Goal: Task Accomplishment & Management: Complete application form

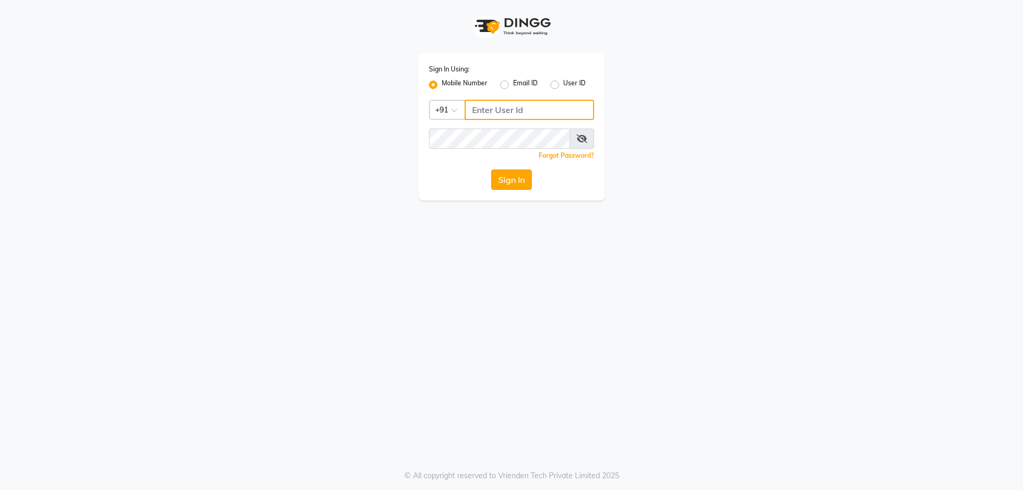
type input "8123841366"
click at [524, 180] on button "Sign In" at bounding box center [511, 179] width 41 height 20
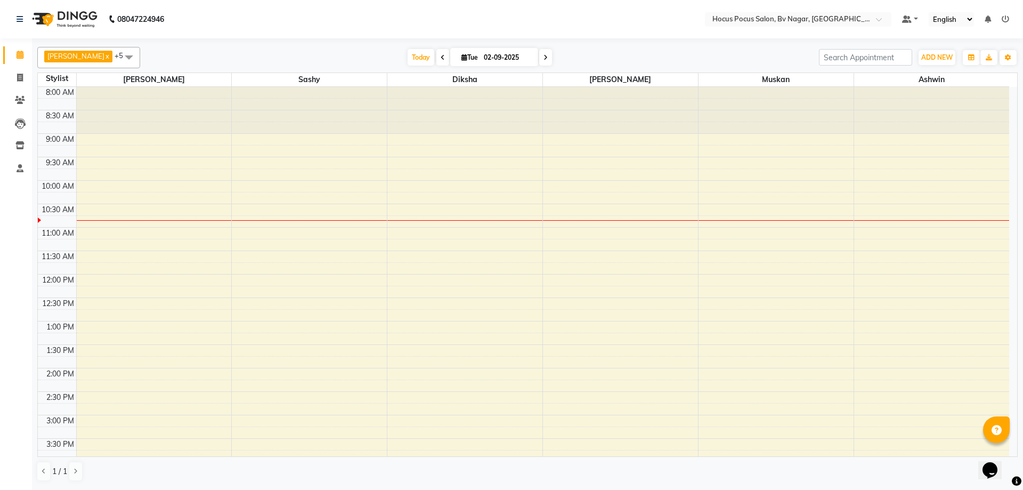
click at [436, 54] on span at bounding box center [442, 57] width 13 height 17
type input "01-09-2025"
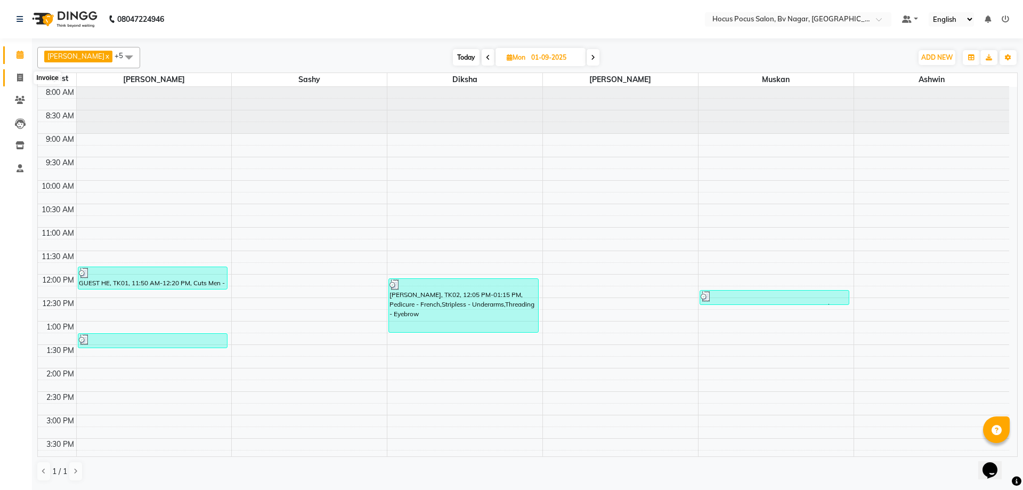
click at [22, 76] on icon at bounding box center [20, 78] width 6 height 8
select select "service"
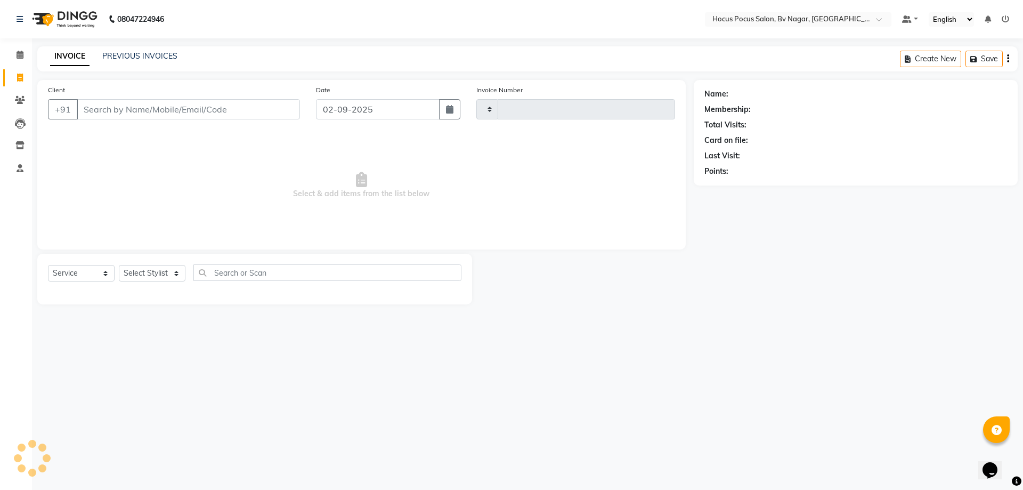
type input "1487"
select select "6056"
click at [126, 55] on link "PREVIOUS INVOICES" at bounding box center [139, 56] width 75 height 10
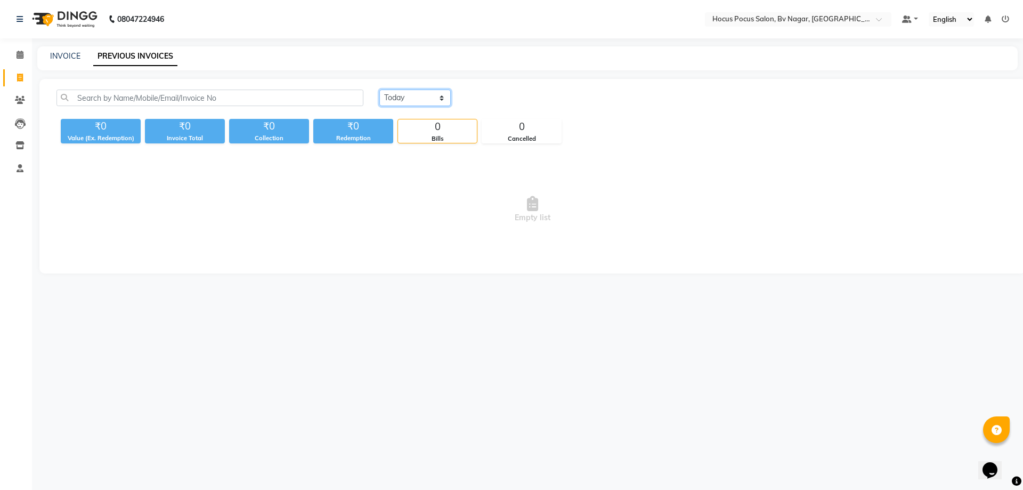
click at [435, 99] on select "Today Yesterday Custom Range" at bounding box center [414, 98] width 71 height 17
select select "yesterday"
click at [379, 90] on select "Today Yesterday Custom Range" at bounding box center [414, 98] width 71 height 17
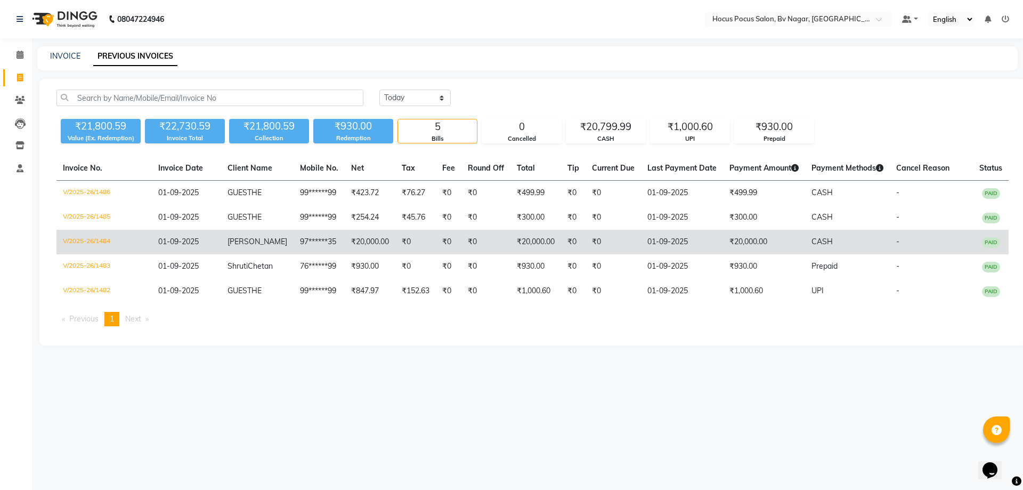
click at [621, 244] on td "₹0" at bounding box center [613, 242] width 55 height 25
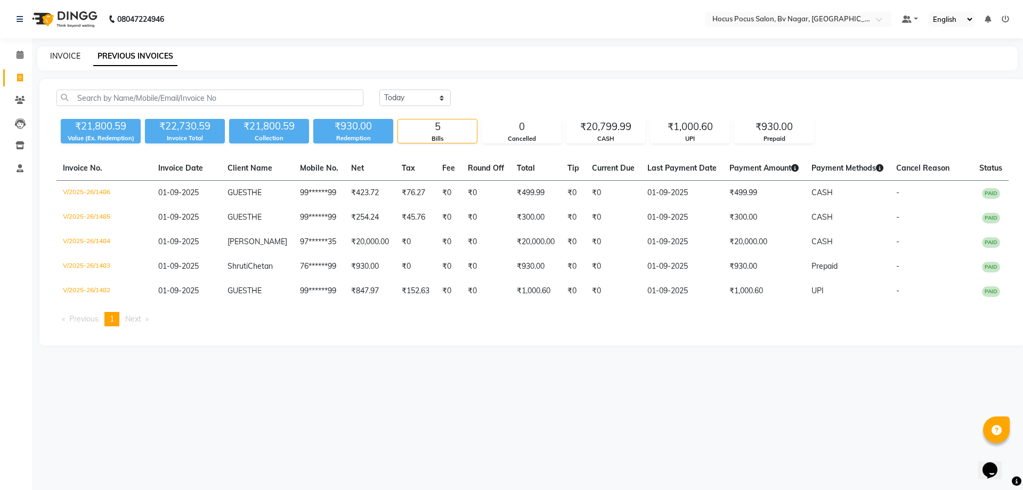
click at [64, 54] on link "INVOICE" at bounding box center [65, 56] width 30 height 10
select select "6056"
select select "service"
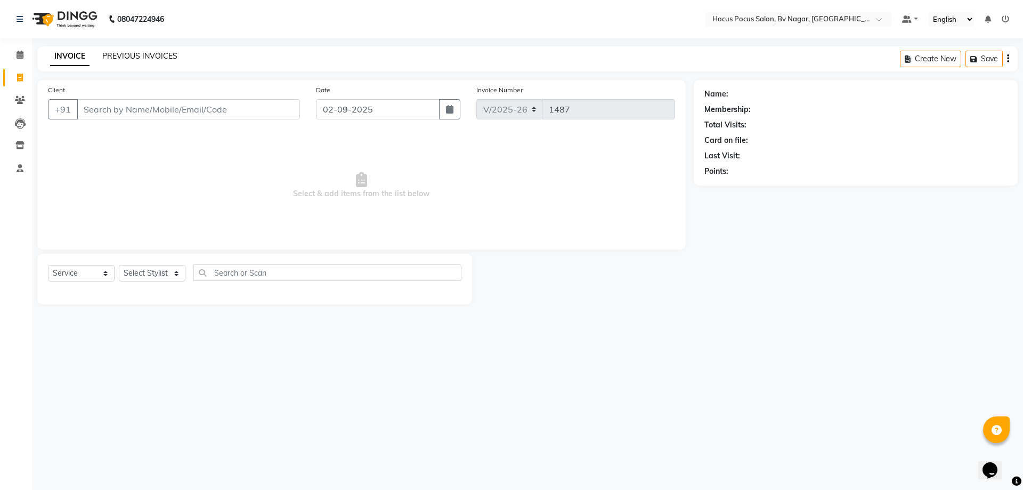
drag, startPoint x: 156, startPoint y: 51, endPoint x: 151, endPoint y: 55, distance: 6.0
click at [154, 52] on div "PREVIOUS INVOICES" at bounding box center [139, 56] width 75 height 11
click at [150, 57] on link "PREVIOUS INVOICES" at bounding box center [139, 56] width 75 height 10
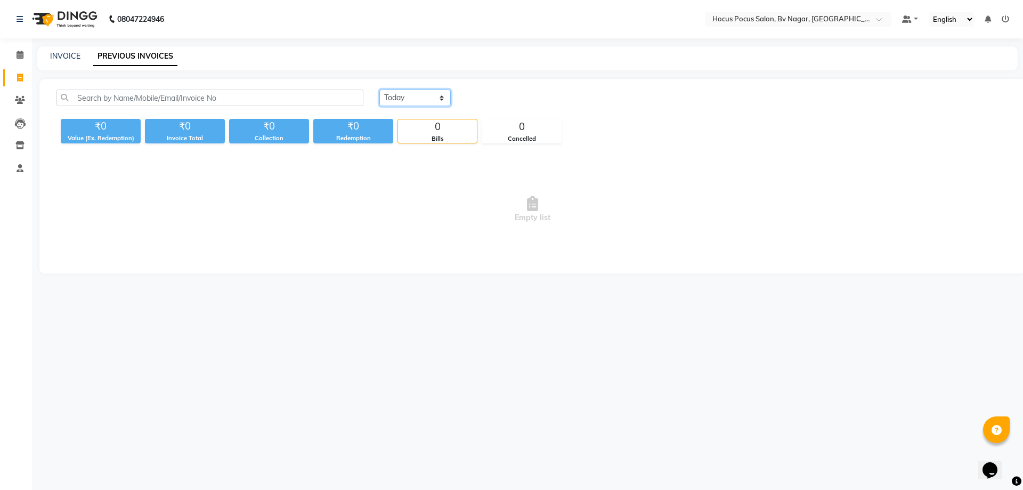
click at [419, 91] on select "Today Yesterday Custom Range" at bounding box center [414, 98] width 71 height 17
click at [379, 90] on select "Today Yesterday Custom Range" at bounding box center [414, 98] width 71 height 17
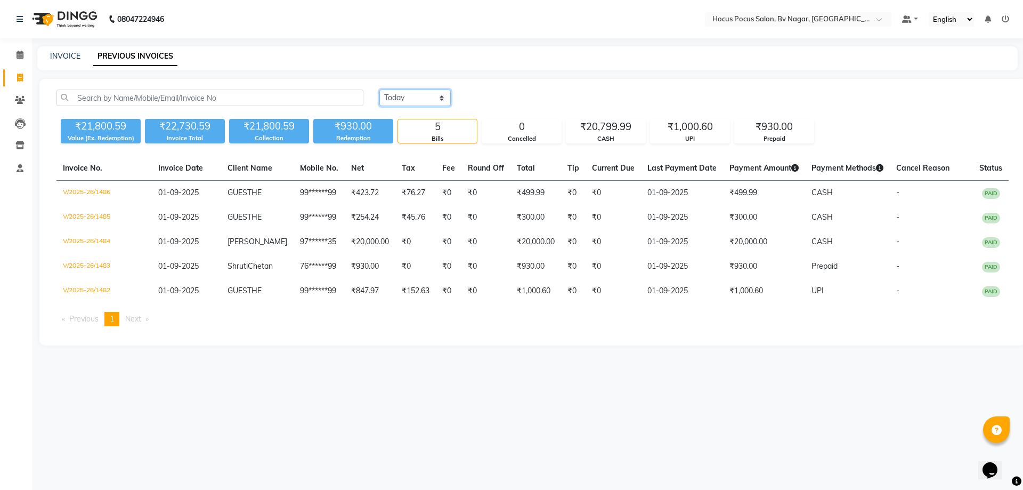
click at [425, 102] on select "Today Yesterday Custom Range" at bounding box center [414, 98] width 71 height 17
select select "range"
click at [379, 90] on select "Today Yesterday Custom Range" at bounding box center [414, 98] width 71 height 17
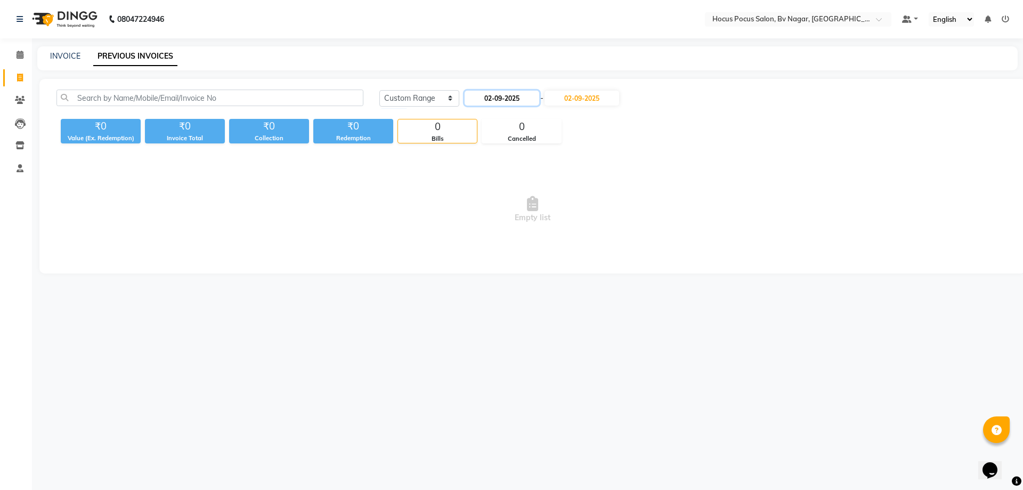
click at [491, 100] on input "02-09-2025" at bounding box center [502, 98] width 75 height 15
select select "9"
select select "2025"
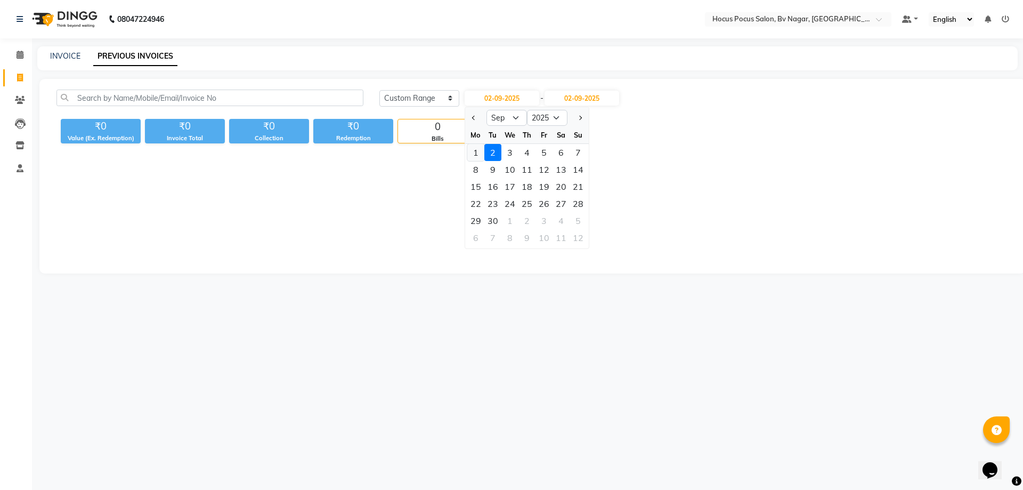
click at [472, 150] on div "1" at bounding box center [475, 152] width 17 height 17
type input "01-09-2025"
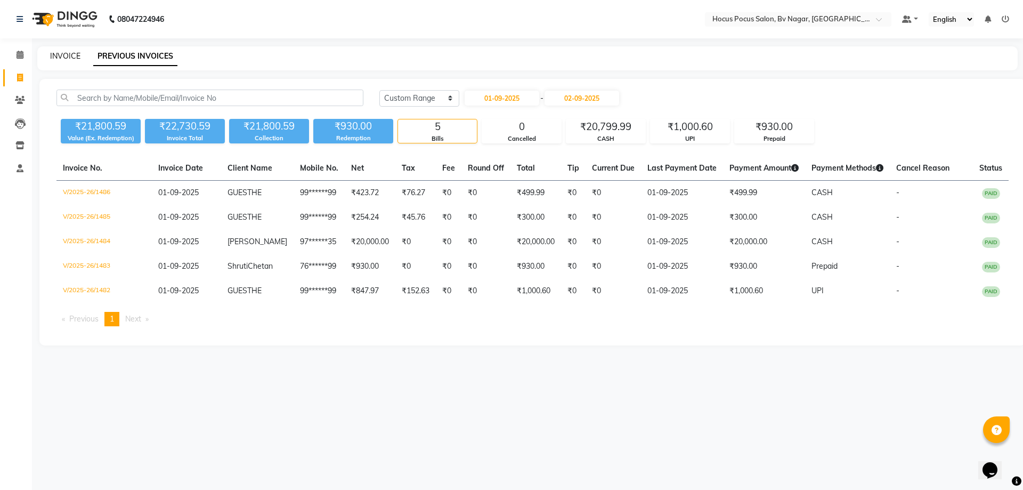
click at [63, 57] on link "INVOICE" at bounding box center [65, 56] width 30 height 10
select select "service"
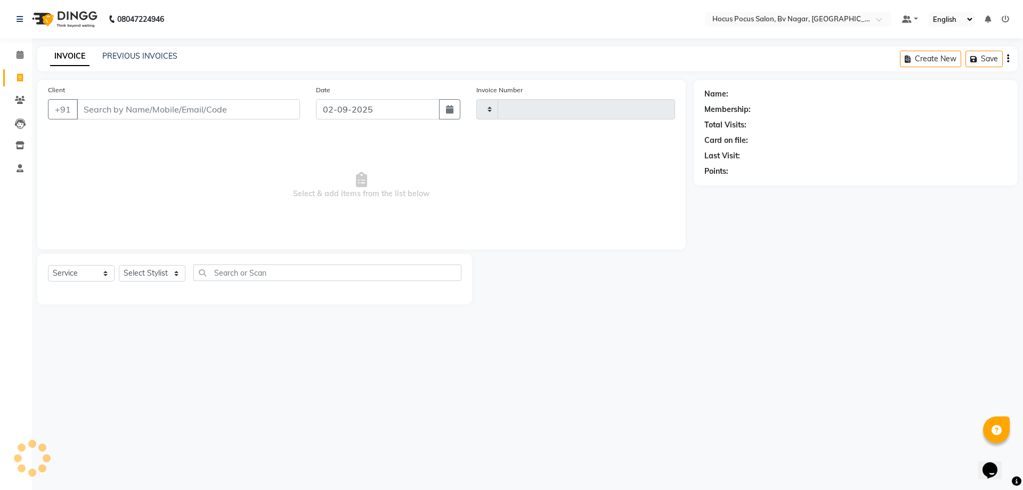
type input "1487"
select select "6056"
click at [123, 59] on link "PREVIOUS INVOICES" at bounding box center [139, 56] width 75 height 10
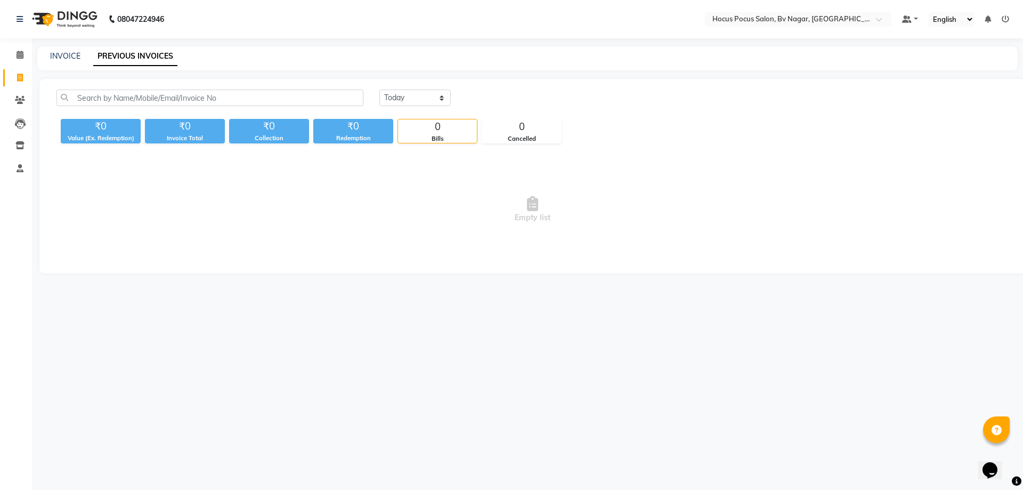
click at [72, 16] on img at bounding box center [63, 19] width 73 height 30
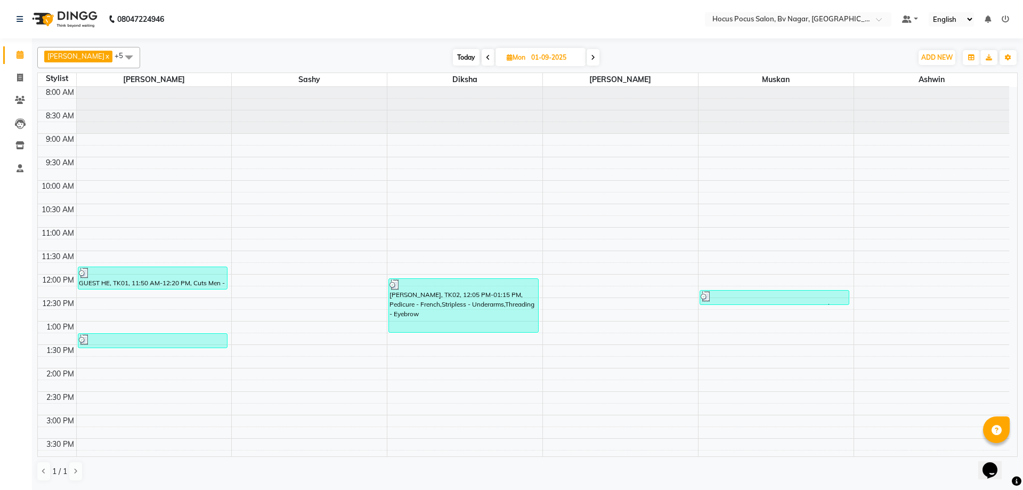
click at [591, 58] on icon at bounding box center [593, 57] width 4 height 6
type input "02-09-2025"
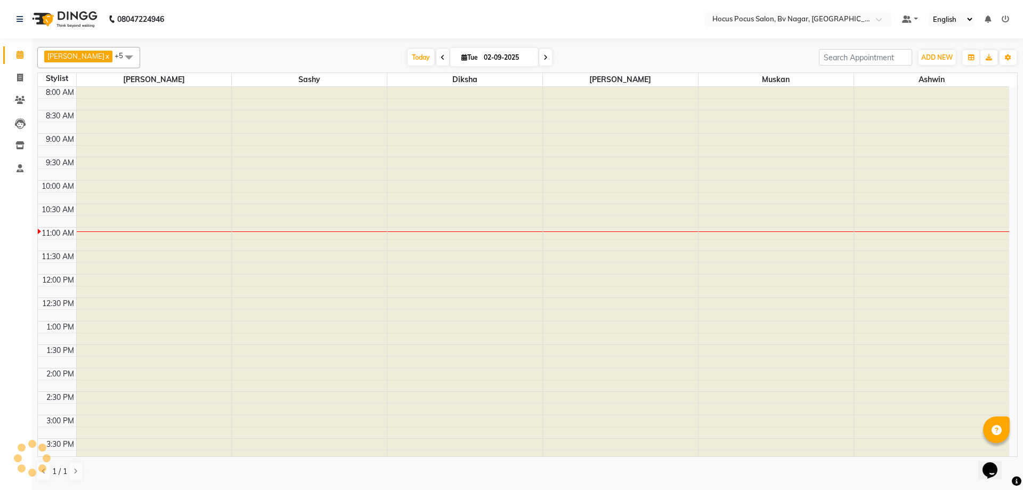
scroll to position [141, 0]
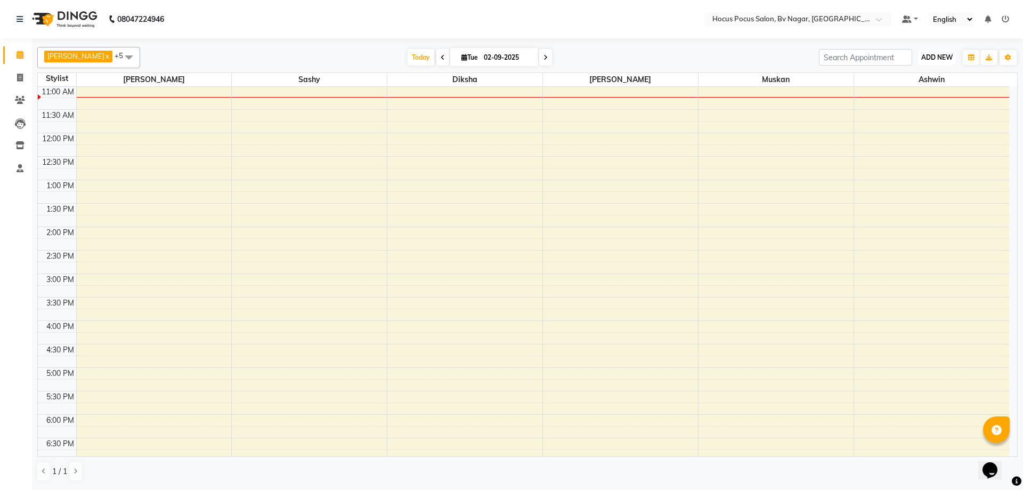
click at [932, 53] on span "ADD NEW" at bounding box center [936, 57] width 31 height 8
click at [910, 92] on link "Add Invoice" at bounding box center [913, 92] width 84 height 14
select select "6056"
select select "service"
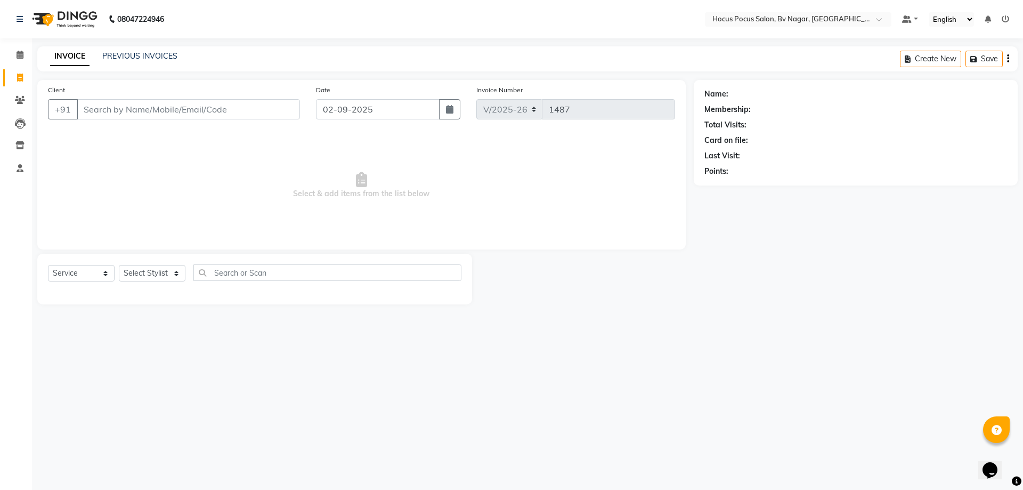
click at [130, 109] on input "Client" at bounding box center [188, 109] width 223 height 20
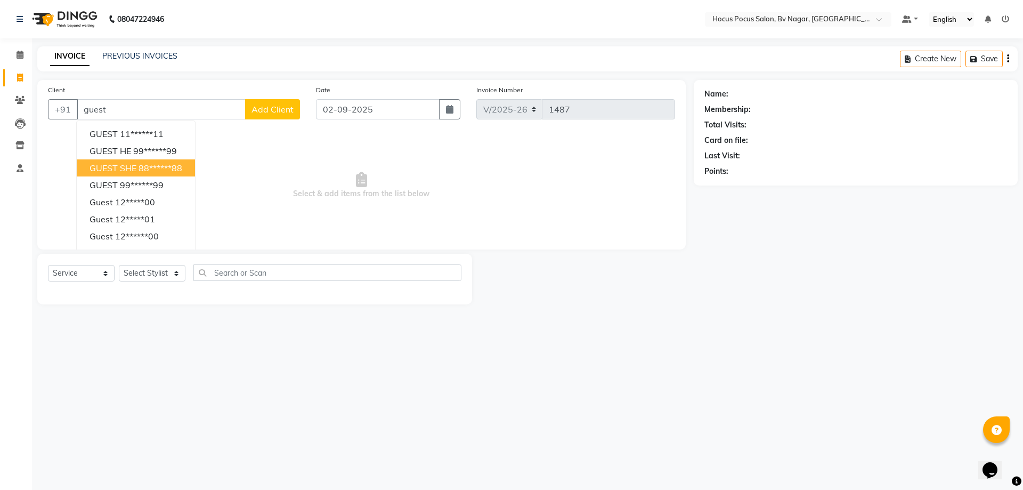
click at [169, 168] on ngb-highlight "88******88" at bounding box center [161, 168] width 44 height 11
type input "88******88"
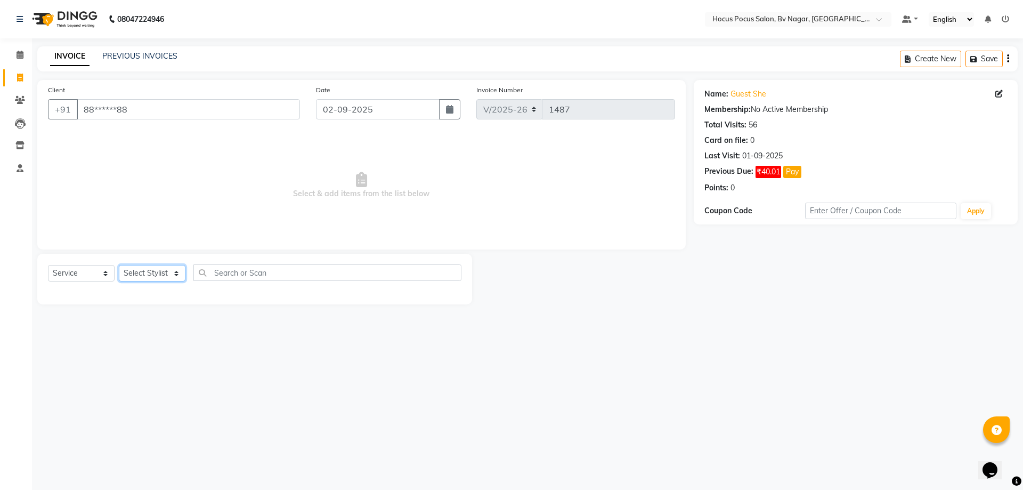
click at [145, 273] on select "Select Stylist Ashwin Bryan Diksha Hemanth hocus pocus Muskan Saroj Sashy" at bounding box center [152, 273] width 67 height 17
select select "43711"
click at [119, 265] on select "Select Stylist Ashwin Bryan Diksha Hemanth hocus pocus Muskan Saroj Sashy" at bounding box center [152, 273] width 67 height 17
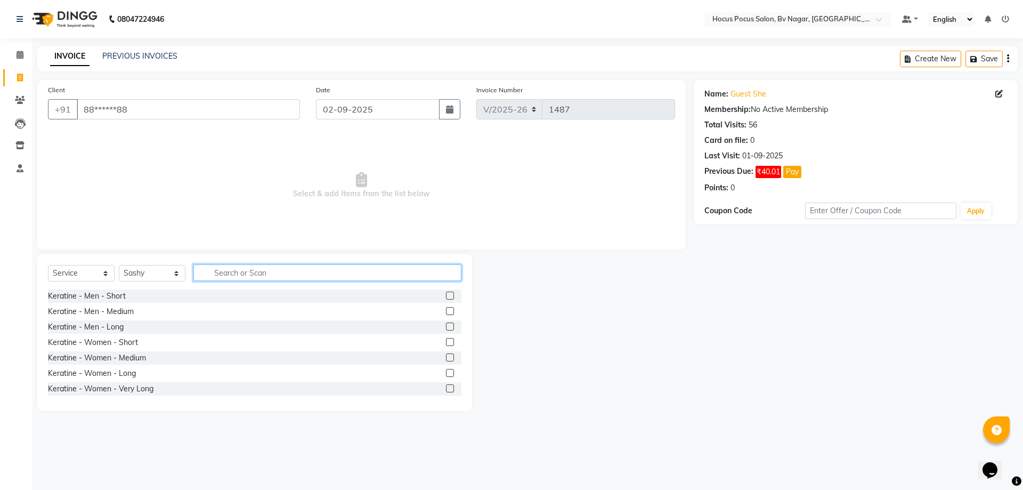
click at [252, 269] on input "text" at bounding box center [327, 272] width 268 height 17
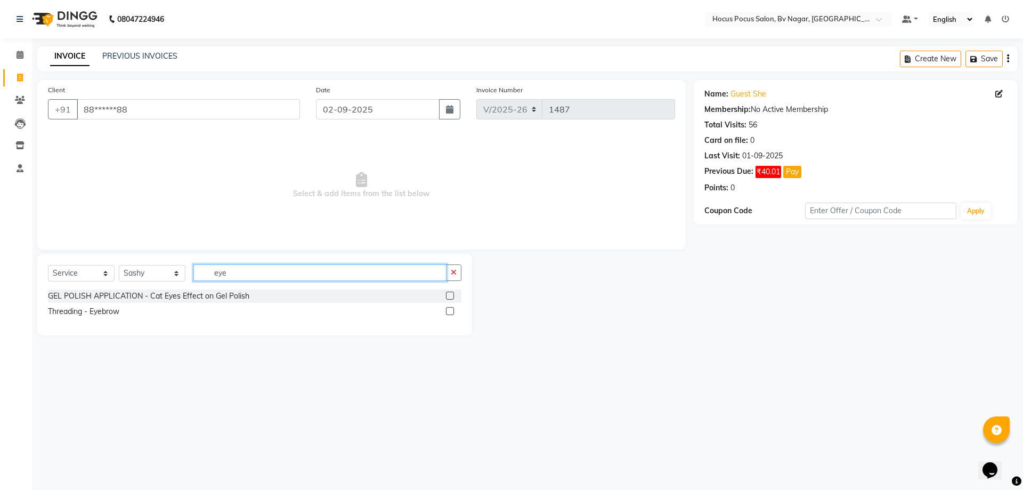
type input "eye"
click at [450, 313] on label at bounding box center [450, 311] width 8 height 8
click at [450, 313] on input "checkbox" at bounding box center [449, 311] width 7 height 7
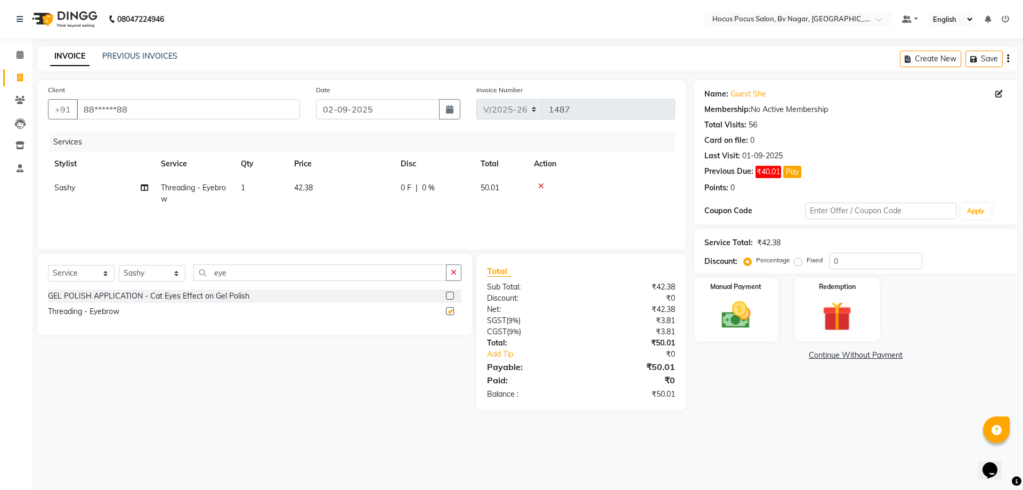
checkbox input "false"
click at [455, 272] on icon "button" at bounding box center [454, 272] width 6 height 7
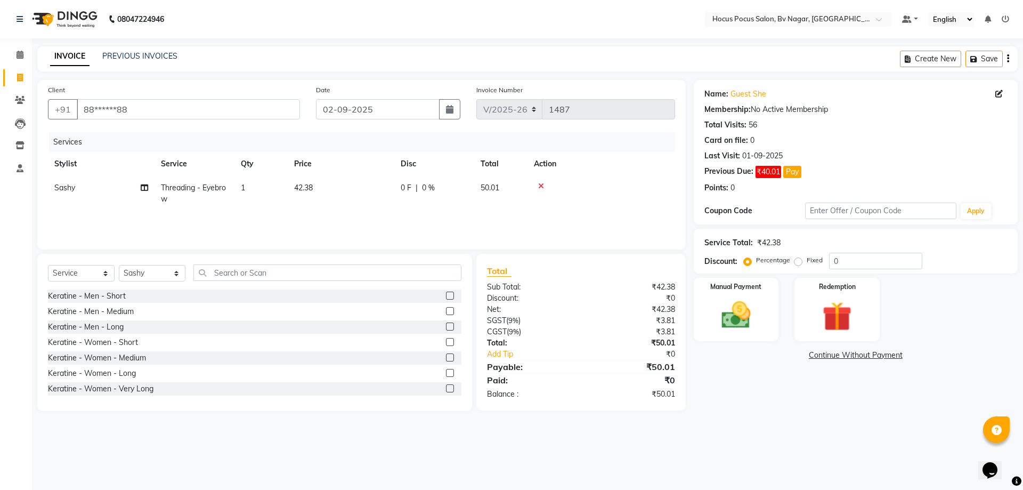
click at [430, 281] on div "Select Service Product Membership Package Voucher Prepaid Gift Card Select Styl…" at bounding box center [255, 276] width 414 height 25
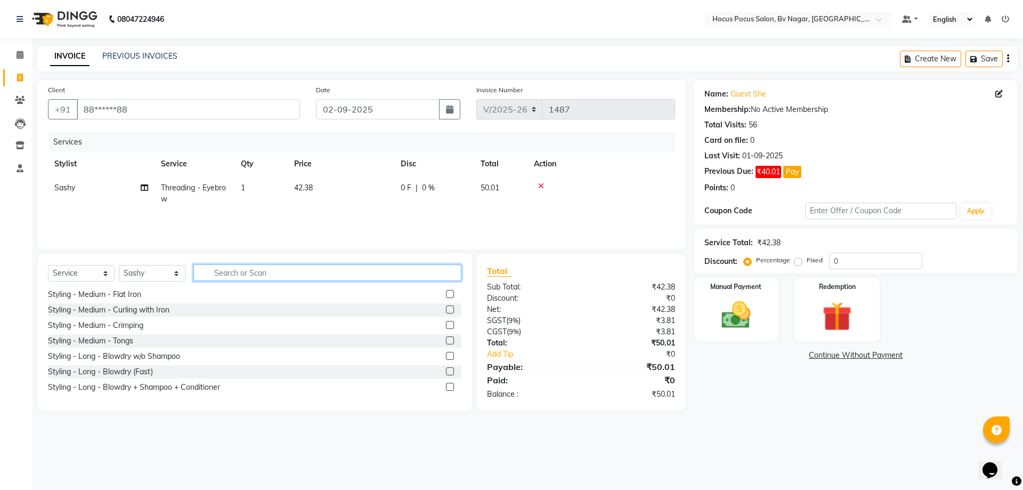
click at [279, 272] on input "text" at bounding box center [327, 272] width 268 height 17
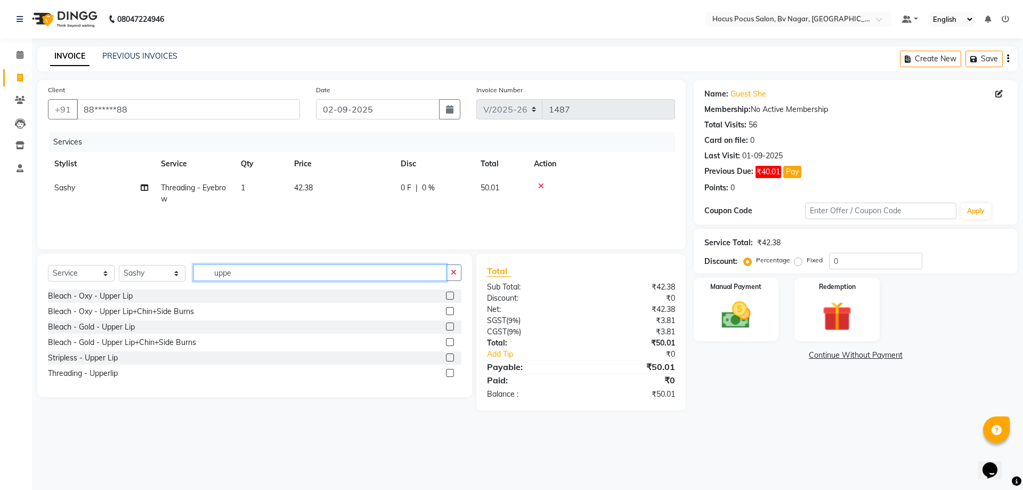
scroll to position [0, 0]
type input "upper"
click at [449, 371] on label at bounding box center [450, 373] width 8 height 8
click at [449, 371] on input "checkbox" at bounding box center [449, 373] width 7 height 7
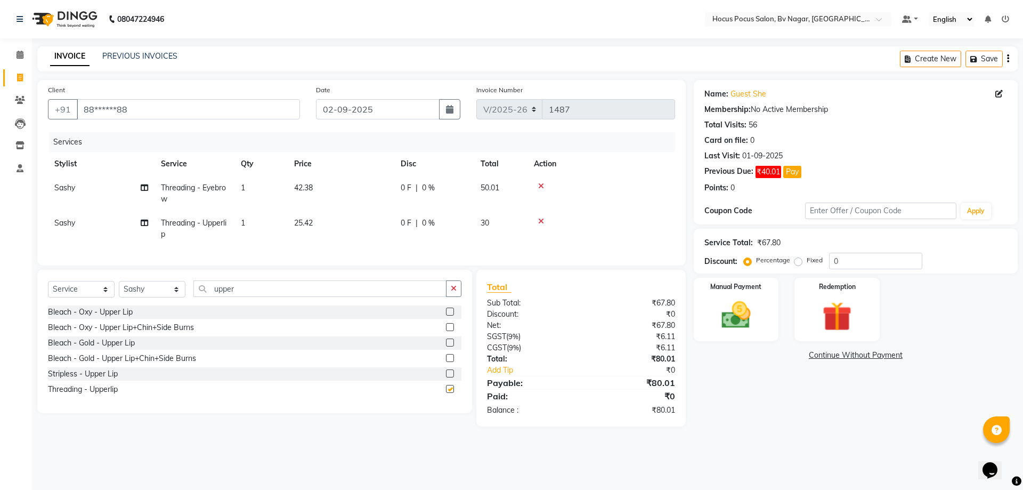
checkbox input "false"
click at [452, 290] on button "button" at bounding box center [453, 288] width 15 height 17
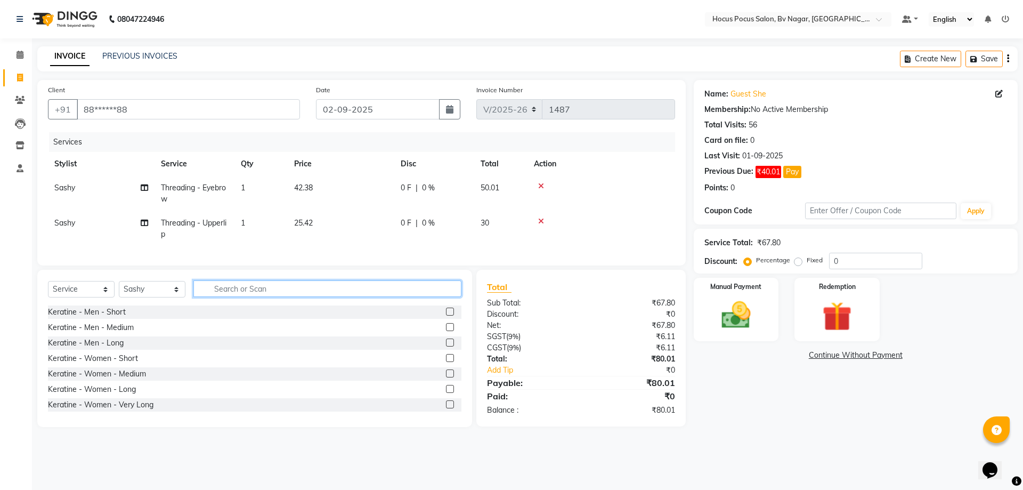
click at [435, 297] on input "text" at bounding box center [327, 288] width 268 height 17
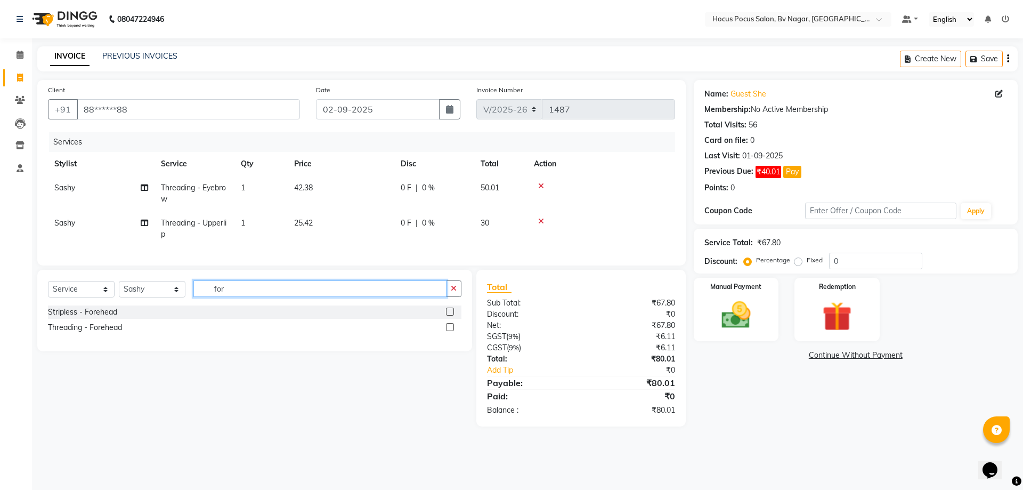
type input "for"
click at [453, 331] on label at bounding box center [450, 327] width 8 height 8
click at [453, 331] on input "checkbox" at bounding box center [449, 327] width 7 height 7
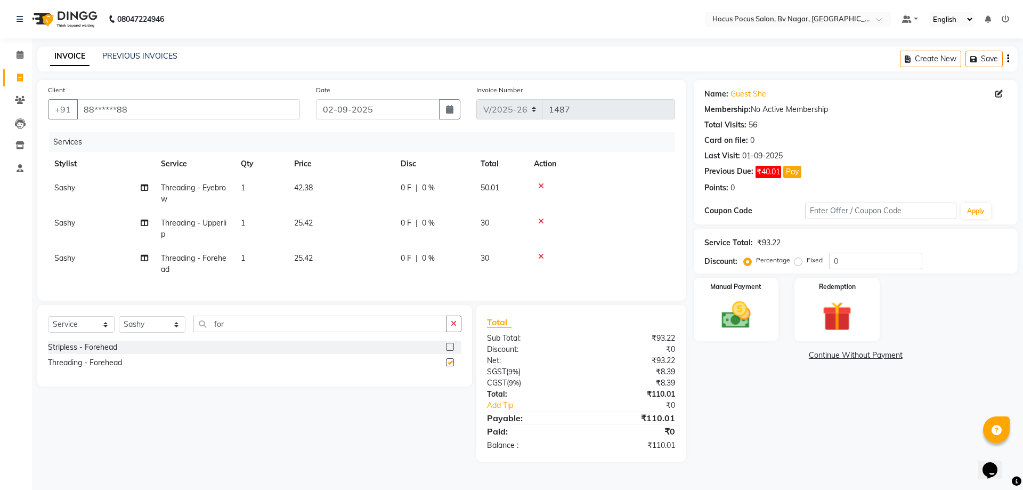
checkbox input "false"
click at [740, 316] on img at bounding box center [736, 314] width 50 height 35
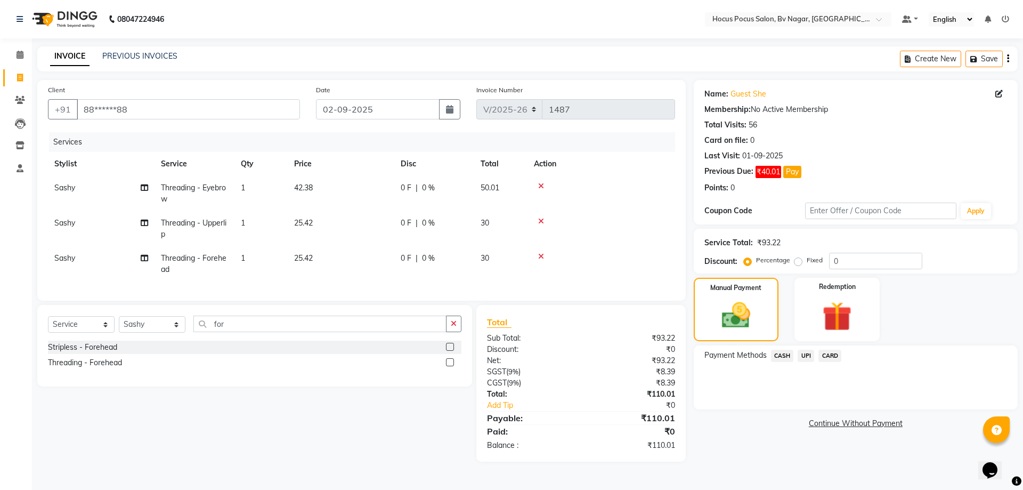
click at [805, 354] on span "UPI" at bounding box center [806, 356] width 17 height 12
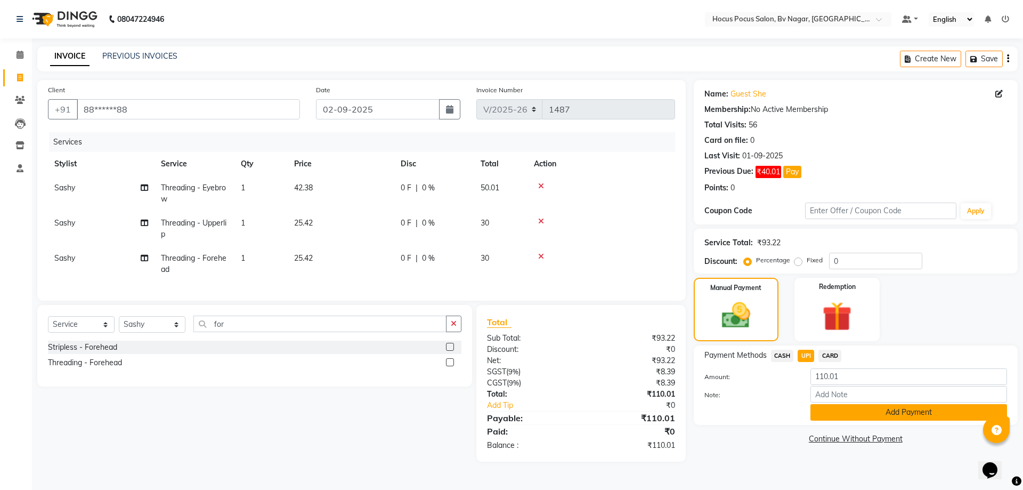
click at [881, 411] on button "Add Payment" at bounding box center [909, 412] width 197 height 17
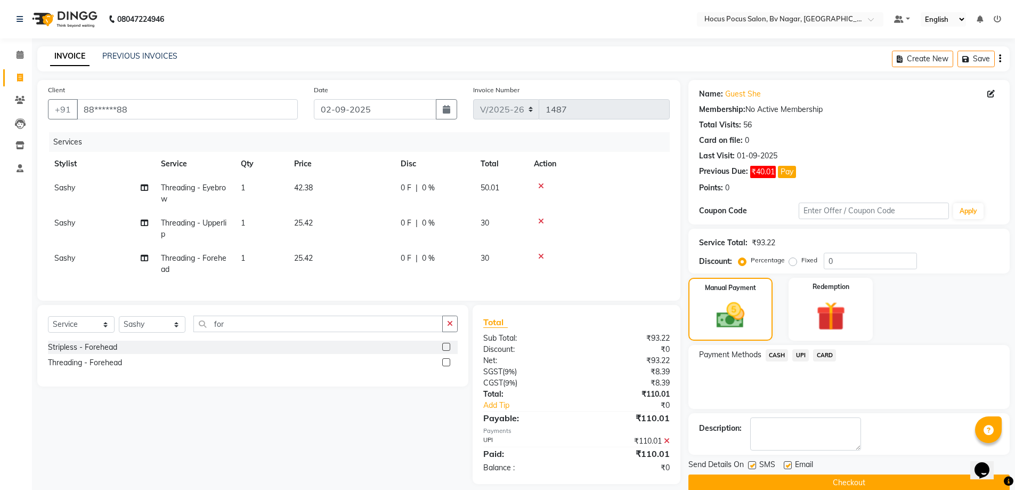
click at [754, 466] on label at bounding box center [752, 465] width 8 height 8
click at [754, 466] on input "checkbox" at bounding box center [751, 465] width 7 height 7
checkbox input "false"
click at [750, 479] on button "Checkout" at bounding box center [849, 482] width 321 height 17
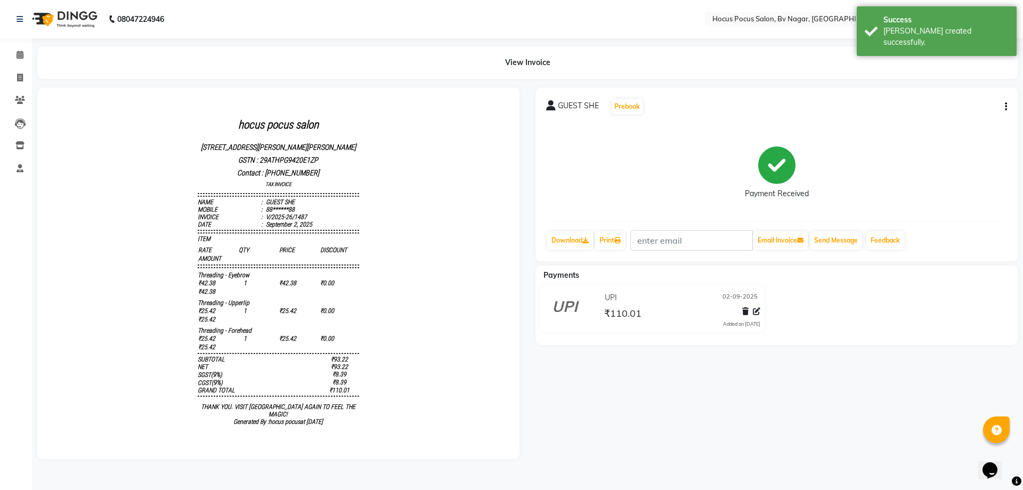
click at [72, 20] on img at bounding box center [63, 19] width 73 height 30
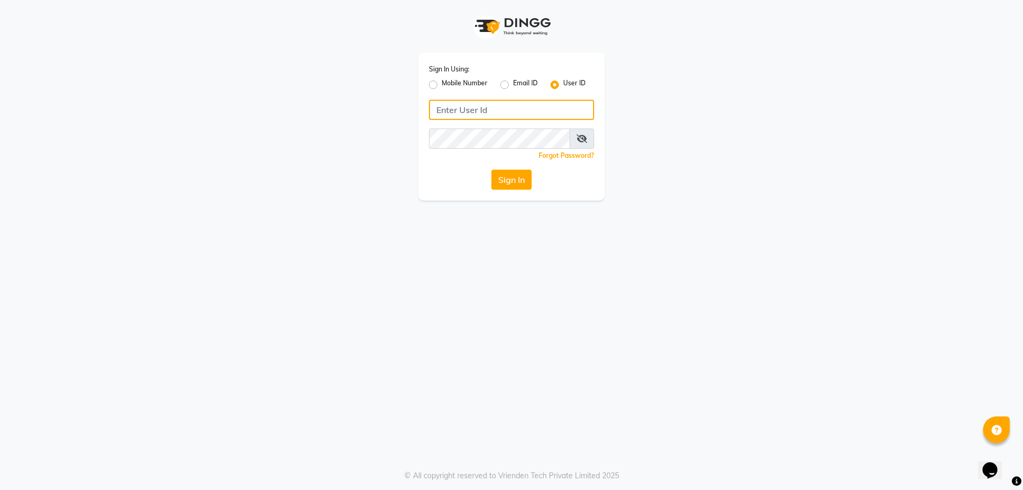
type input "8123841366"
click at [442, 86] on label "Mobile Number" at bounding box center [465, 84] width 46 height 13
click at [442, 85] on input "Mobile Number" at bounding box center [445, 81] width 7 height 7
radio input "true"
radio input "false"
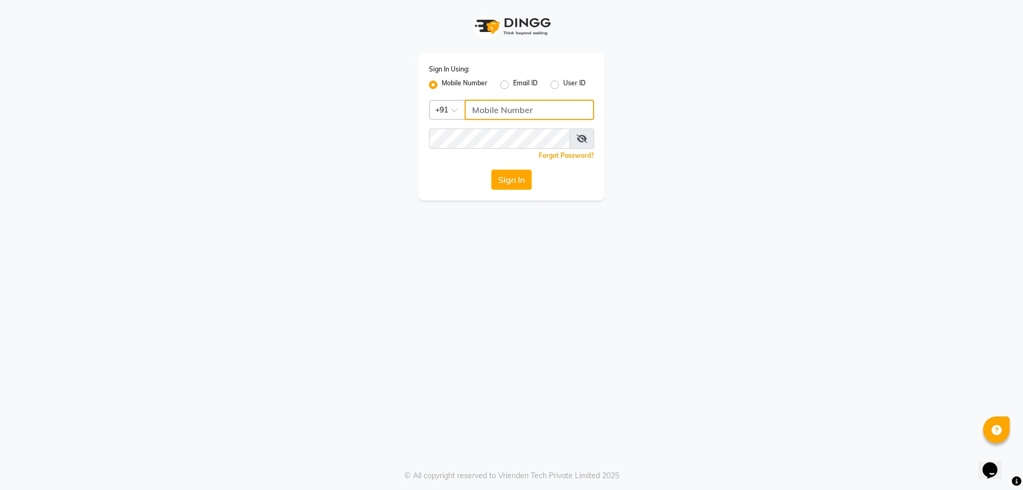
click at [519, 107] on input "Username" at bounding box center [530, 110] width 130 height 20
type input "8123841366"
click at [513, 179] on button "Sign In" at bounding box center [511, 179] width 41 height 20
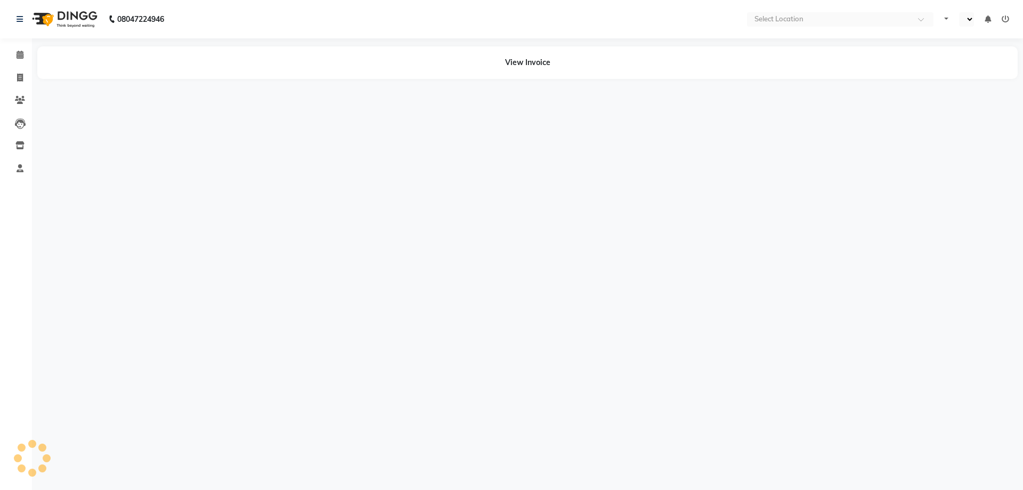
select select "en"
